Goal: Transaction & Acquisition: Obtain resource

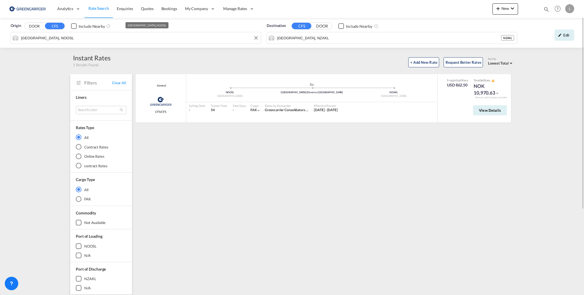
click at [91, 39] on input "[GEOGRAPHIC_DATA], NOOSL" at bounding box center [139, 38] width 237 height 8
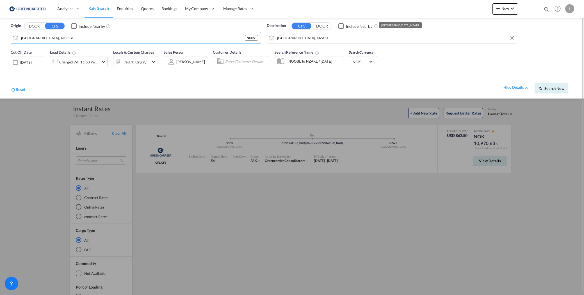
click at [327, 38] on input "[GEOGRAPHIC_DATA], NZAKL" at bounding box center [395, 38] width 237 height 8
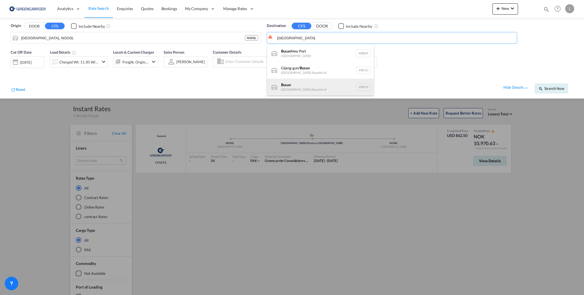
click at [318, 82] on div "Busan Korea, Republic of KRPUS" at bounding box center [320, 87] width 107 height 17
type input "Busan, KRPUS"
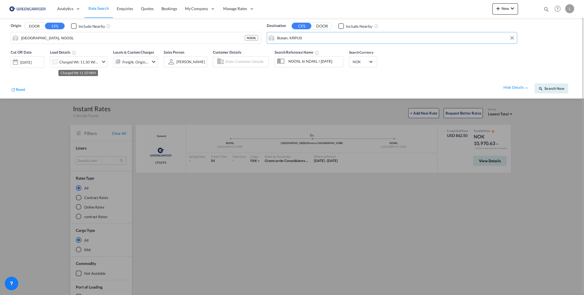
click at [64, 60] on div "Charged Wt: 11.50 W/M" at bounding box center [79, 62] width 40 height 8
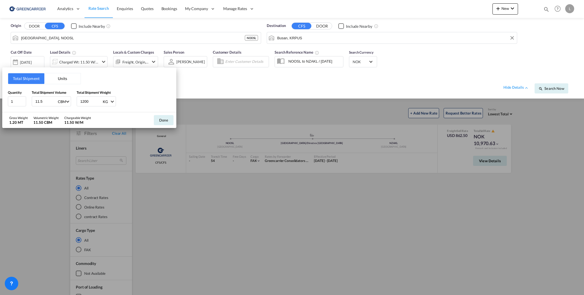
drag, startPoint x: 45, startPoint y: 104, endPoint x: -39, endPoint y: 93, distance: 84.4
click at [0, 93] on html "Analytics Reports Dashboard Rate Search Enquiries Quotes" at bounding box center [292, 147] width 584 height 295
type input "8.51"
click at [157, 115] on div "Done" at bounding box center [163, 120] width 25 height 16
click at [161, 119] on button "Done" at bounding box center [164, 120] width 20 height 10
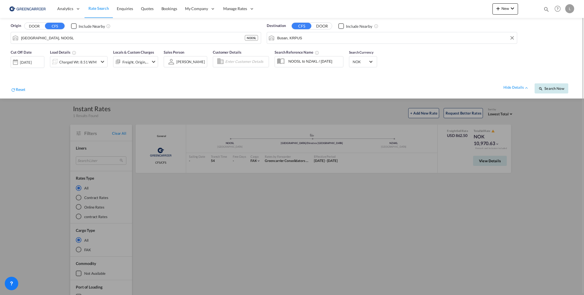
click at [548, 89] on span "Search Now" at bounding box center [552, 88] width 26 height 4
